Goal: Information Seeking & Learning: Learn about a topic

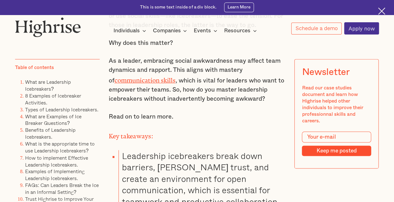
scroll to position [446, 0]
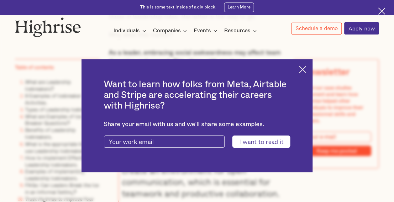
click at [306, 68] on img at bounding box center [302, 69] width 7 height 7
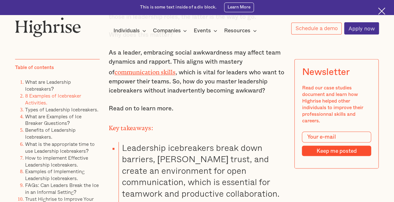
click at [45, 97] on link "8 Examples of Icebreaker Activities." at bounding box center [53, 99] width 56 height 14
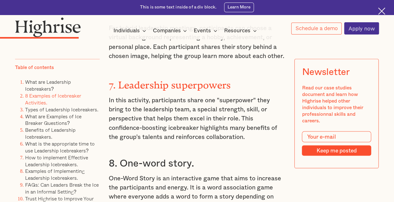
scroll to position [1700, 0]
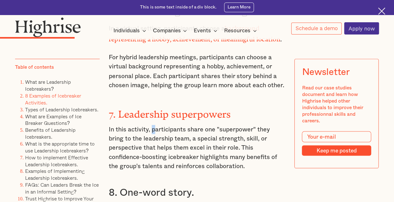
drag, startPoint x: 151, startPoint y: 115, endPoint x: 156, endPoint y: 119, distance: 6.2
click at [156, 125] on p "In this activity, participants share one "superpower" they bring to the leaders…" at bounding box center [197, 148] width 177 height 46
drag, startPoint x: 156, startPoint y: 119, endPoint x: 117, endPoint y: 99, distance: 43.6
click at [117, 108] on strong "7. Leadership superpowers" at bounding box center [170, 111] width 122 height 6
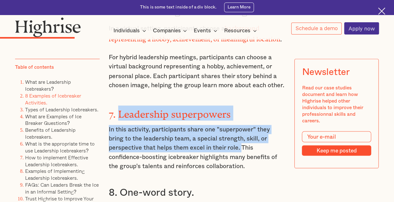
drag, startPoint x: 117, startPoint y: 99, endPoint x: 241, endPoint y: 139, distance: 130.0
drag, startPoint x: 241, startPoint y: 139, endPoint x: 204, endPoint y: 136, distance: 37.4
copy div "Leadership superpowers In this activity, participants share one "superpower" th…"
